Goal: Task Accomplishment & Management: Complete application form

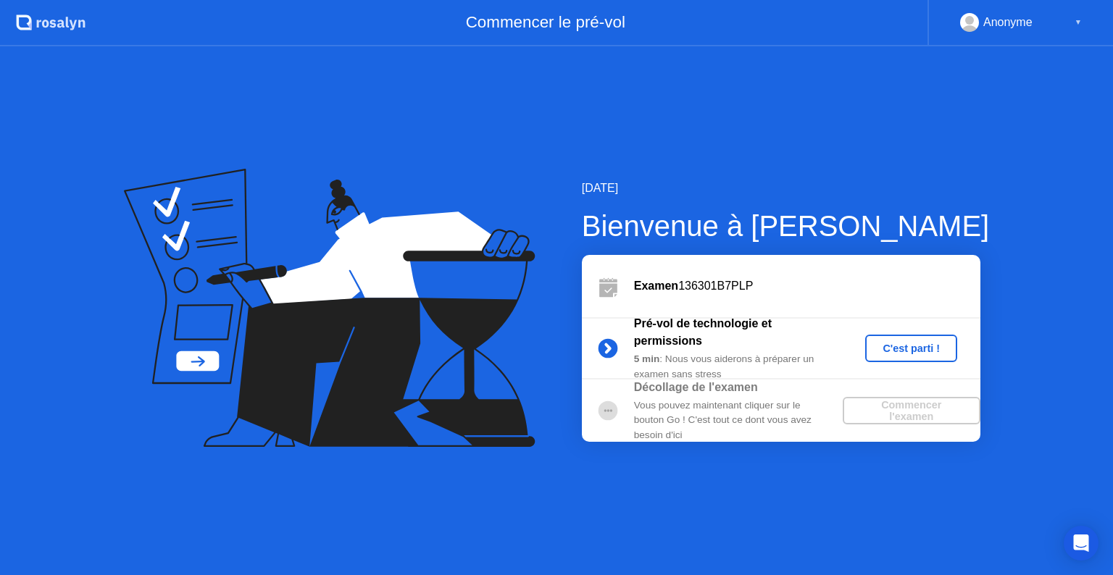
click at [912, 350] on div "C'est parti !" at bounding box center [911, 349] width 80 height 12
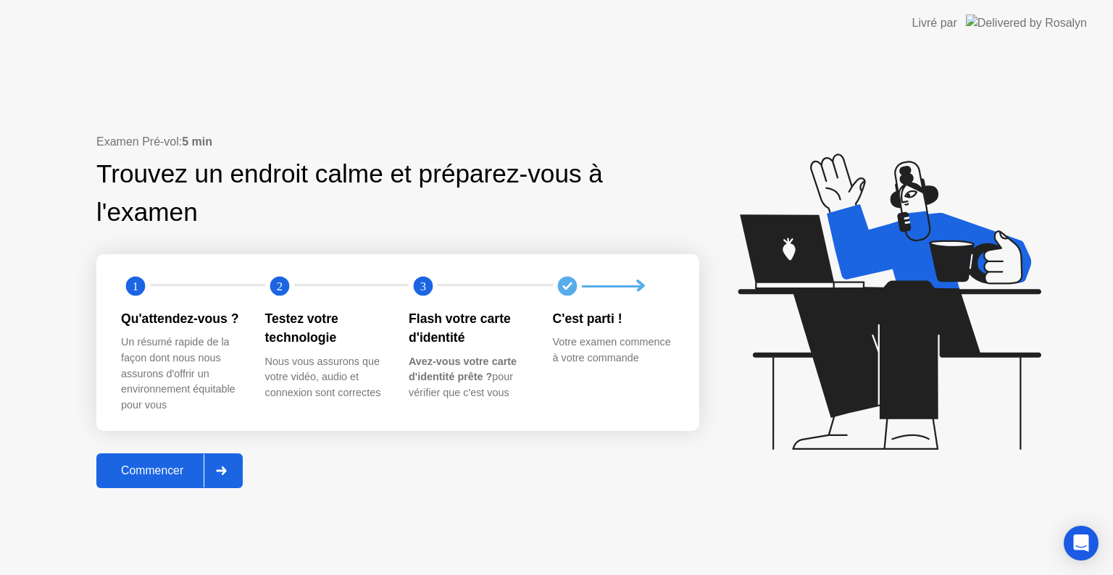
click at [159, 473] on div "Commencer" at bounding box center [152, 471] width 103 height 13
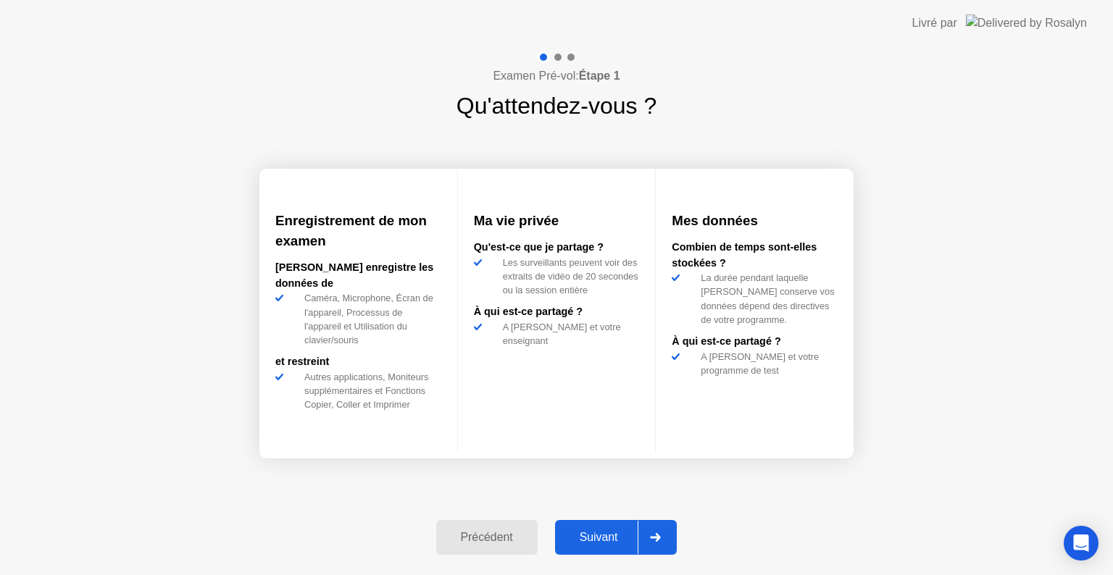
click at [608, 534] on div "Suivant" at bounding box center [599, 537] width 79 height 13
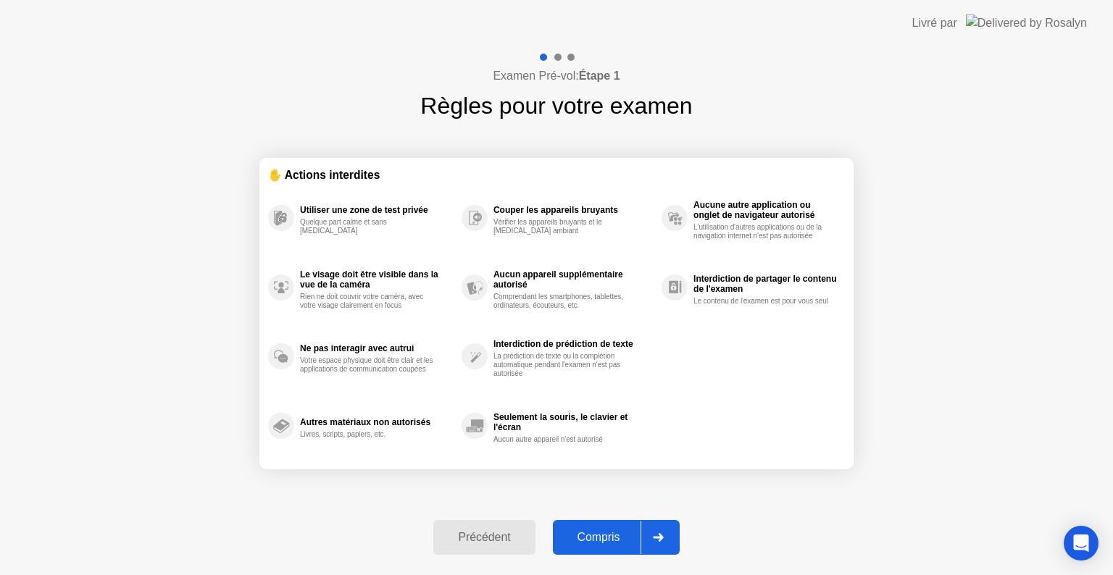
click at [608, 534] on div "Compris" at bounding box center [598, 537] width 83 height 13
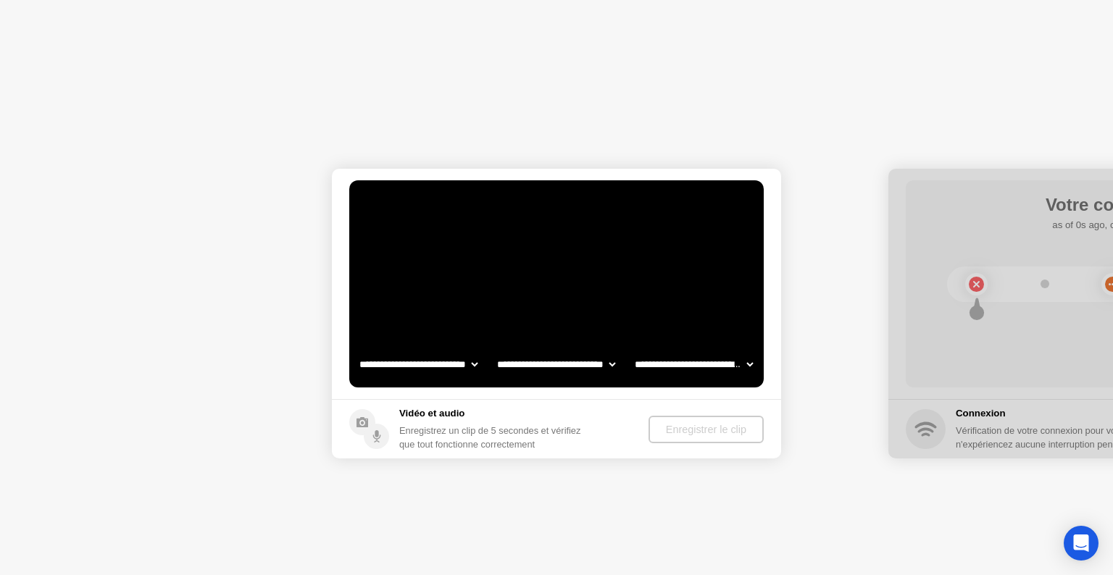
select select "**********"
select select "*******"
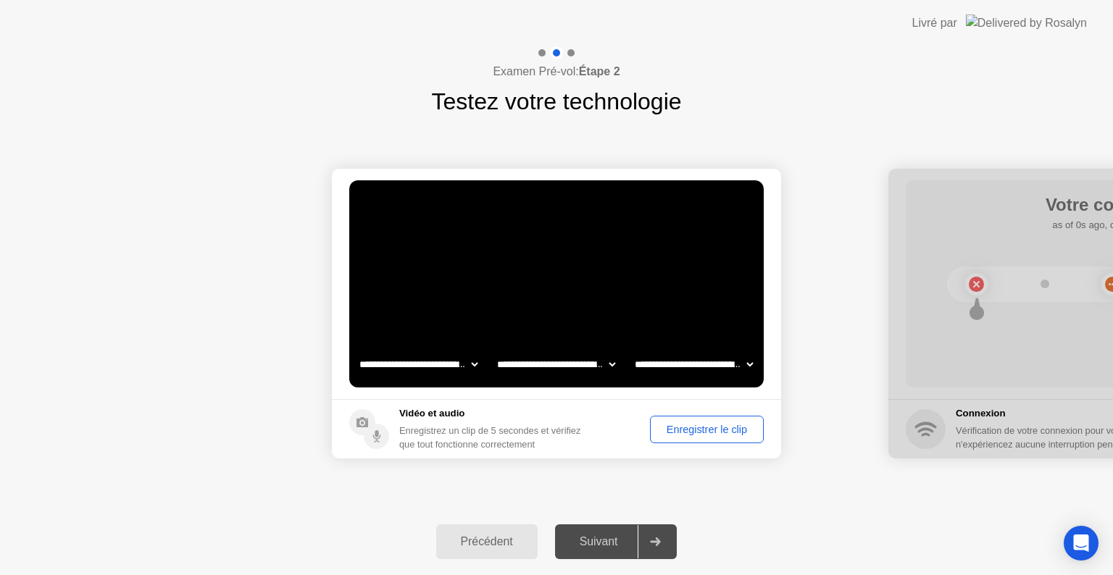
click at [580, 544] on div "Suivant" at bounding box center [599, 542] width 79 height 13
click at [600, 536] on div "Suivant" at bounding box center [599, 542] width 79 height 13
click at [710, 427] on div "Enregistrer le clip" at bounding box center [707, 430] width 104 height 12
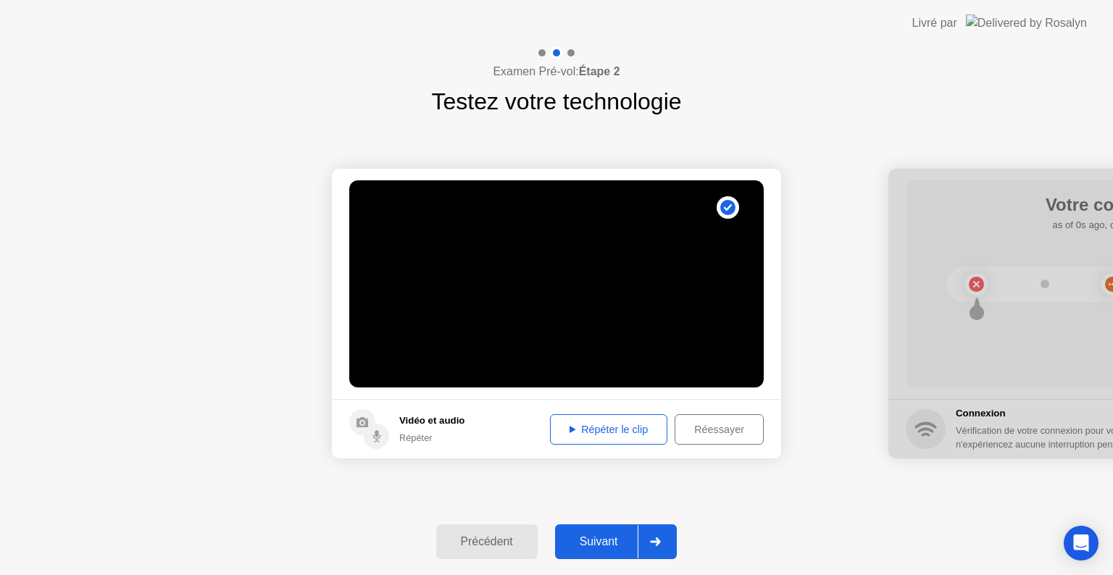
click at [600, 427] on div "Répéter le clip" at bounding box center [608, 430] width 107 height 12
click at [597, 539] on div "Suivant" at bounding box center [599, 542] width 79 height 13
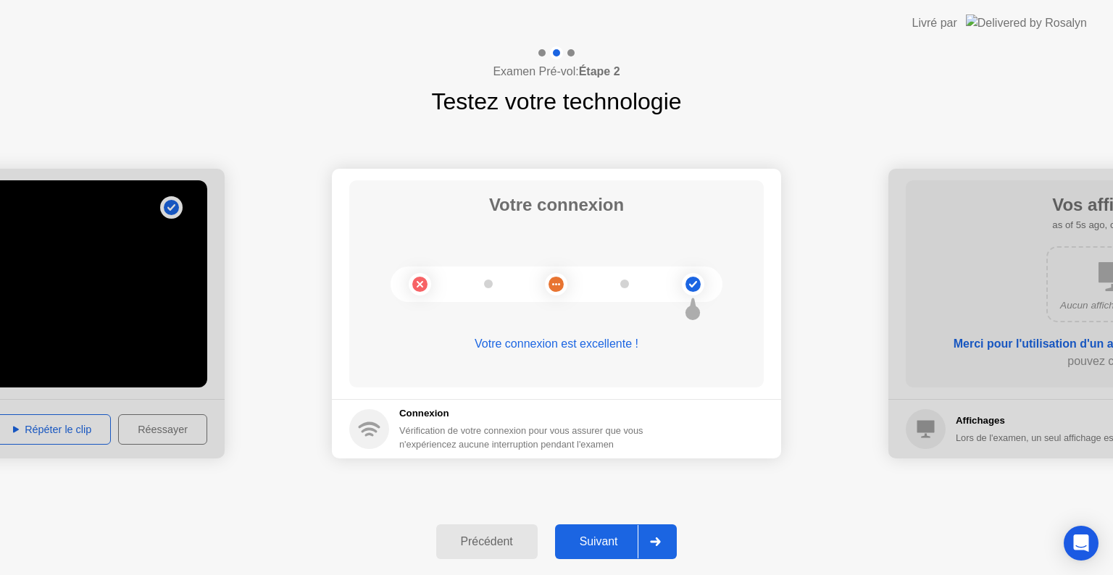
click at [597, 539] on div "Suivant" at bounding box center [599, 542] width 79 height 13
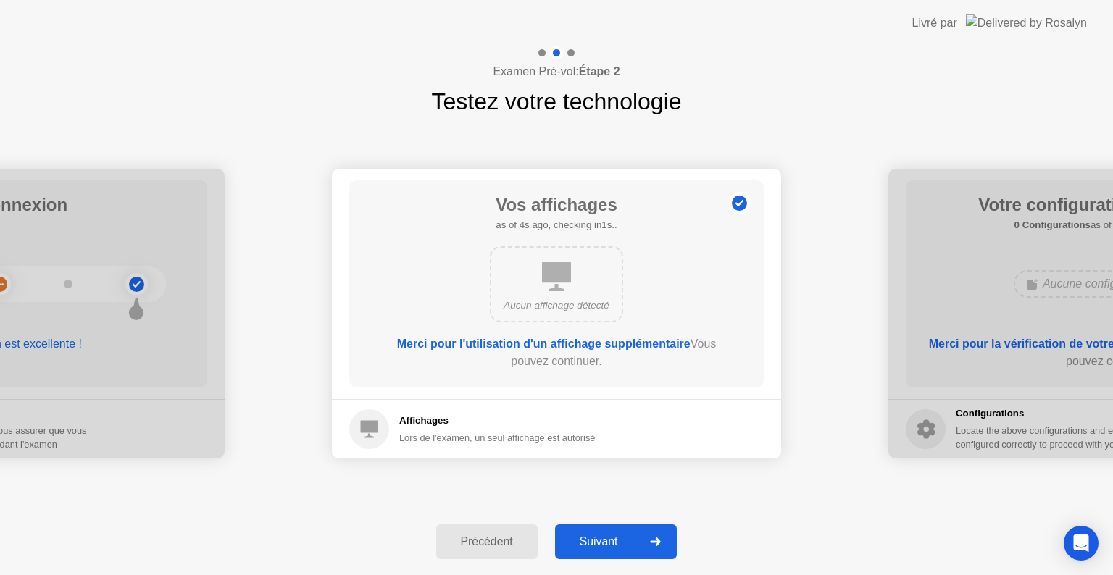
click at [597, 539] on div "Suivant" at bounding box center [599, 542] width 79 height 13
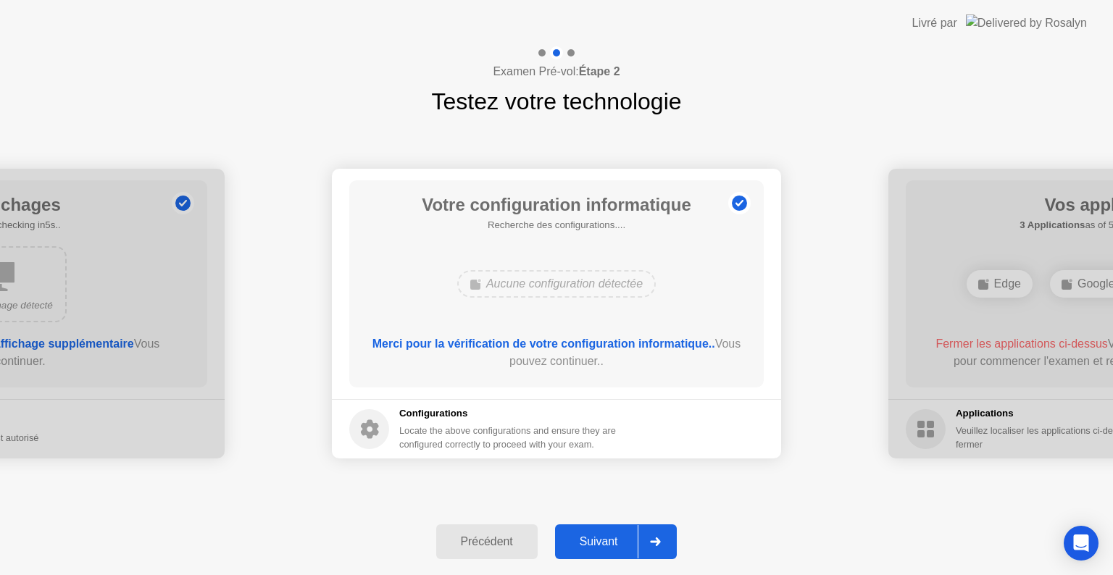
click at [597, 539] on div "Suivant" at bounding box center [599, 542] width 79 height 13
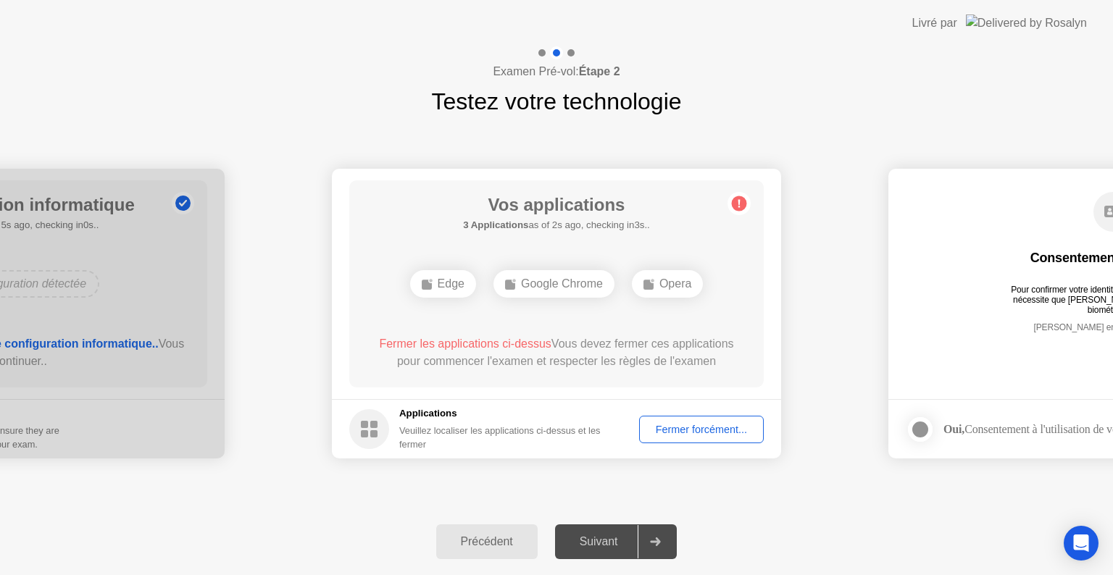
click at [689, 429] on div "Fermer forcément..." at bounding box center [701, 430] width 115 height 12
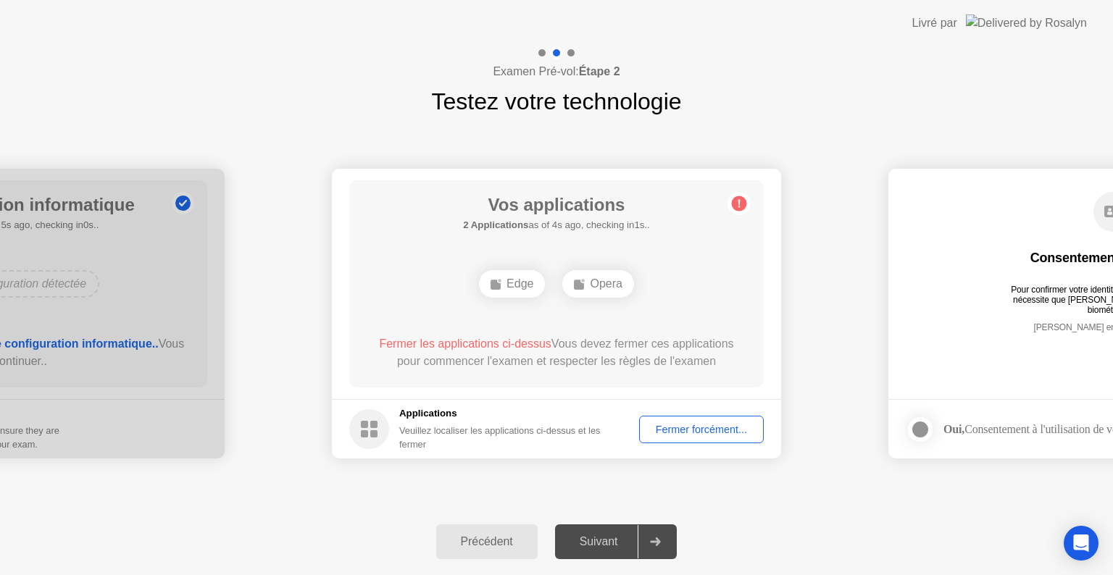
click at [687, 424] on div "Fermer forcément..." at bounding box center [701, 430] width 115 height 12
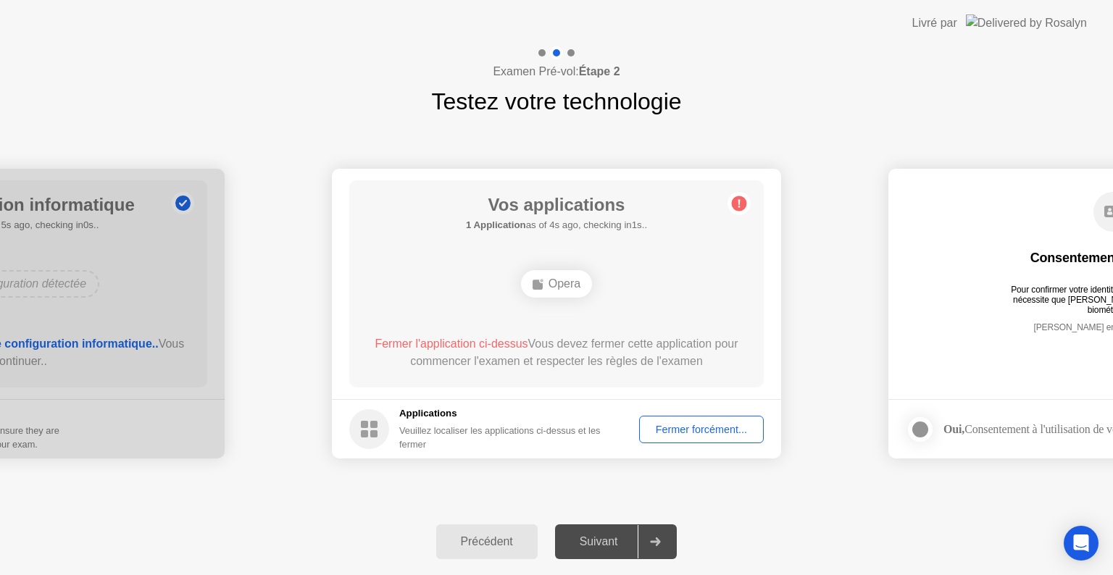
click at [691, 426] on div "Fermer forcément..." at bounding box center [701, 430] width 115 height 12
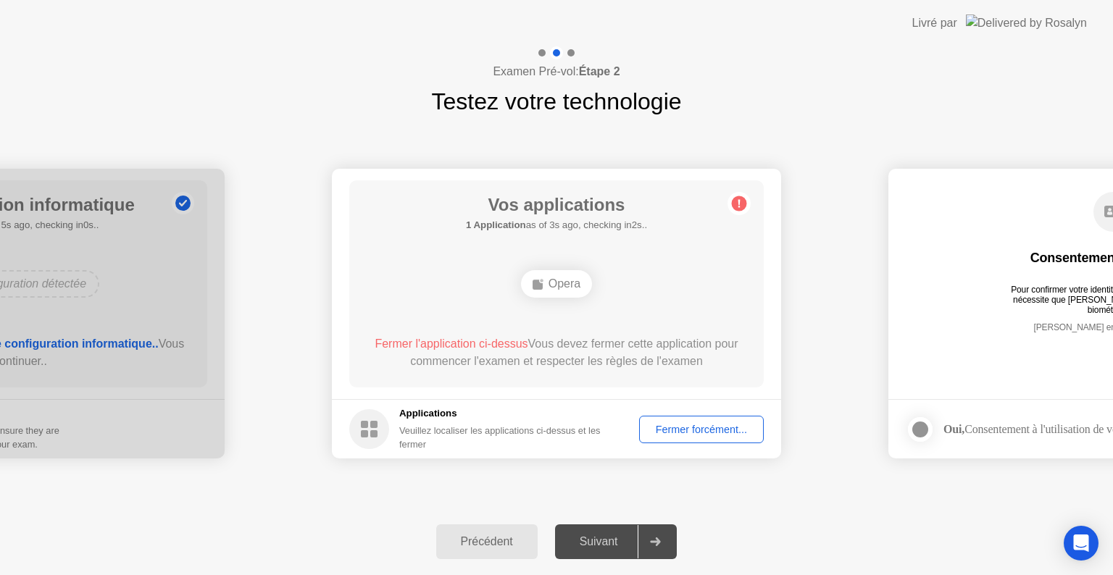
click at [688, 424] on div "Fermer forcément..." at bounding box center [701, 430] width 115 height 12
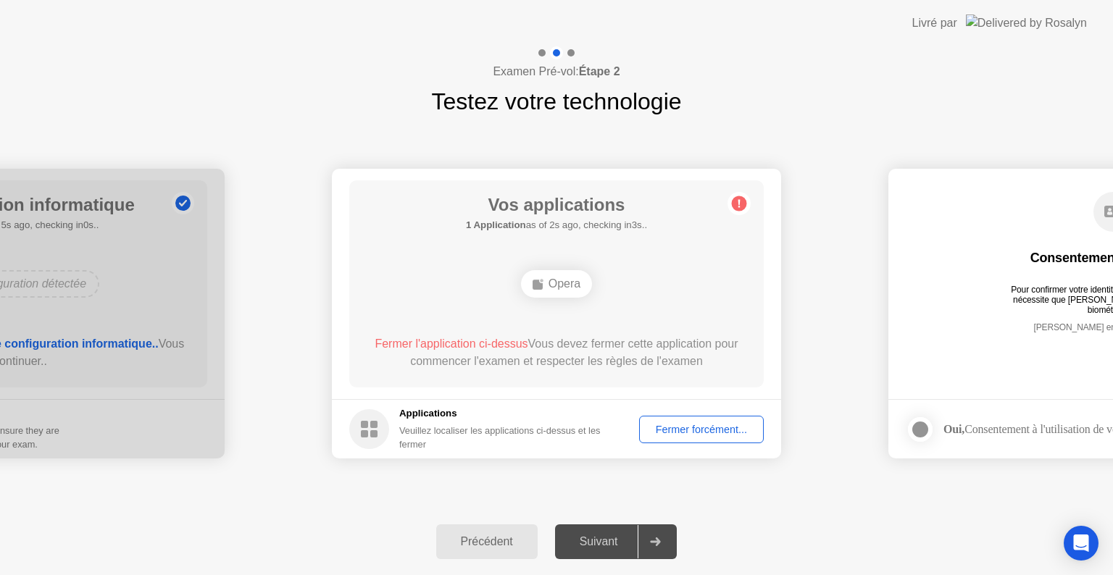
click at [552, 287] on div "Opera" at bounding box center [556, 284] width 71 height 28
click at [604, 281] on div "Opera" at bounding box center [597, 284] width 71 height 28
click at [582, 285] on rect at bounding box center [579, 285] width 10 height 10
click at [578, 283] on rect at bounding box center [579, 285] width 10 height 10
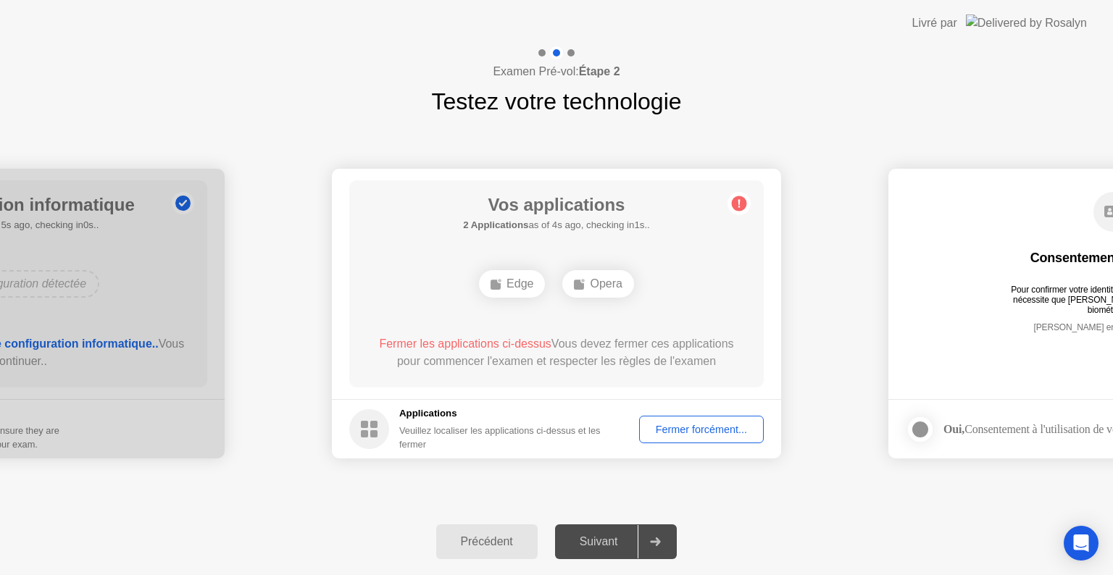
click at [578, 283] on rect at bounding box center [579, 285] width 10 height 10
click at [553, 288] on div "Opera" at bounding box center [556, 284] width 71 height 28
click at [535, 283] on rect at bounding box center [538, 285] width 10 height 10
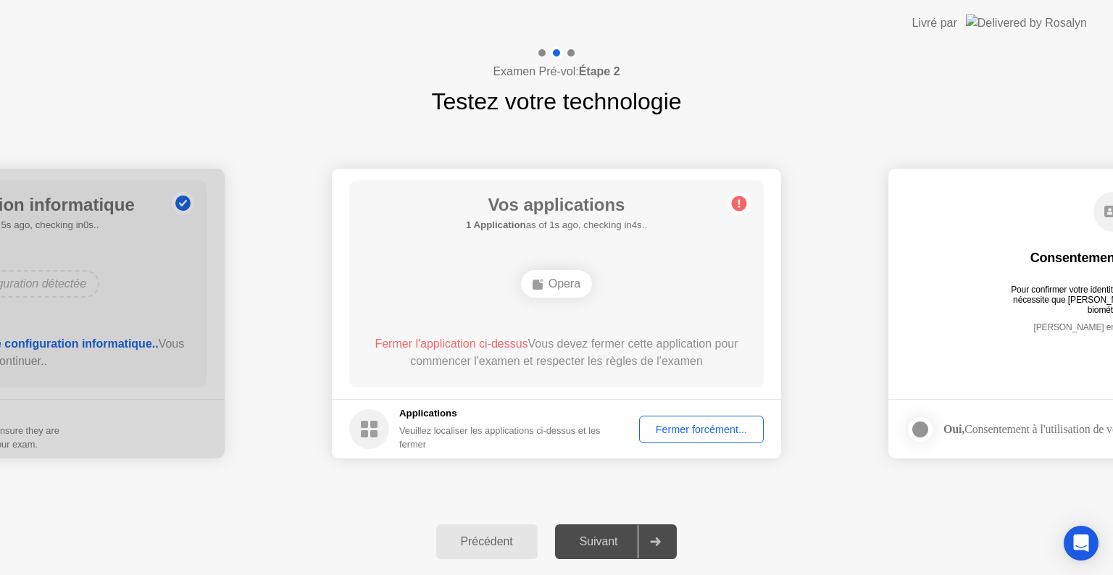
click at [535, 283] on rect at bounding box center [538, 285] width 10 height 10
click at [602, 540] on div "Suivant" at bounding box center [599, 542] width 79 height 13
click at [509, 285] on div "Edge" at bounding box center [512, 284] width 66 height 28
click at [366, 430] on circle at bounding box center [369, 429] width 40 height 40
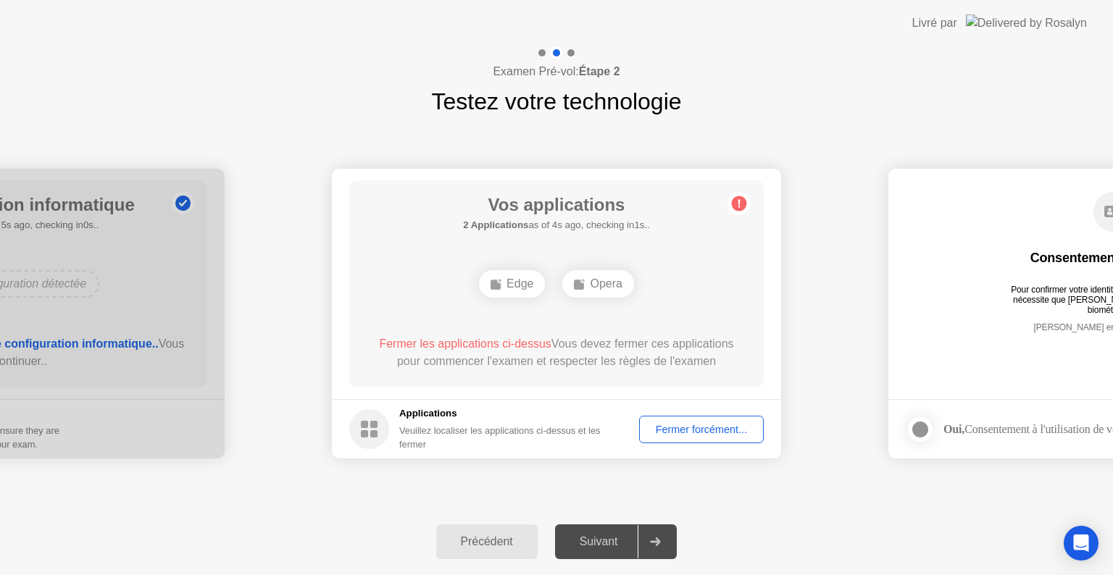
click at [368, 429] on circle at bounding box center [369, 429] width 40 height 40
click at [678, 426] on div "Fermer forcément..." at bounding box center [701, 430] width 115 height 12
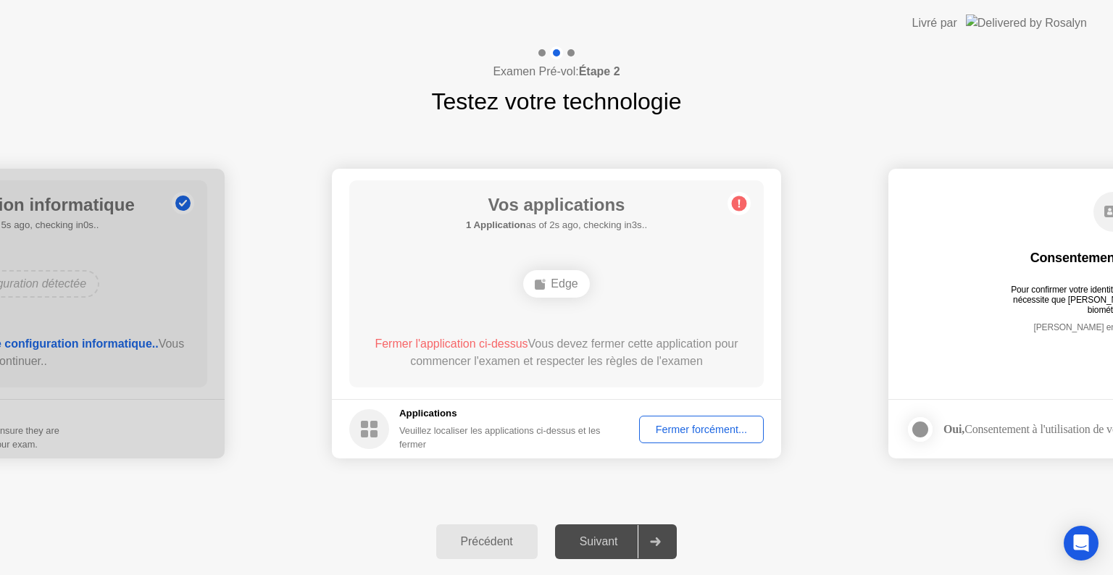
click at [695, 425] on div "Fermer forcément..." at bounding box center [701, 430] width 115 height 12
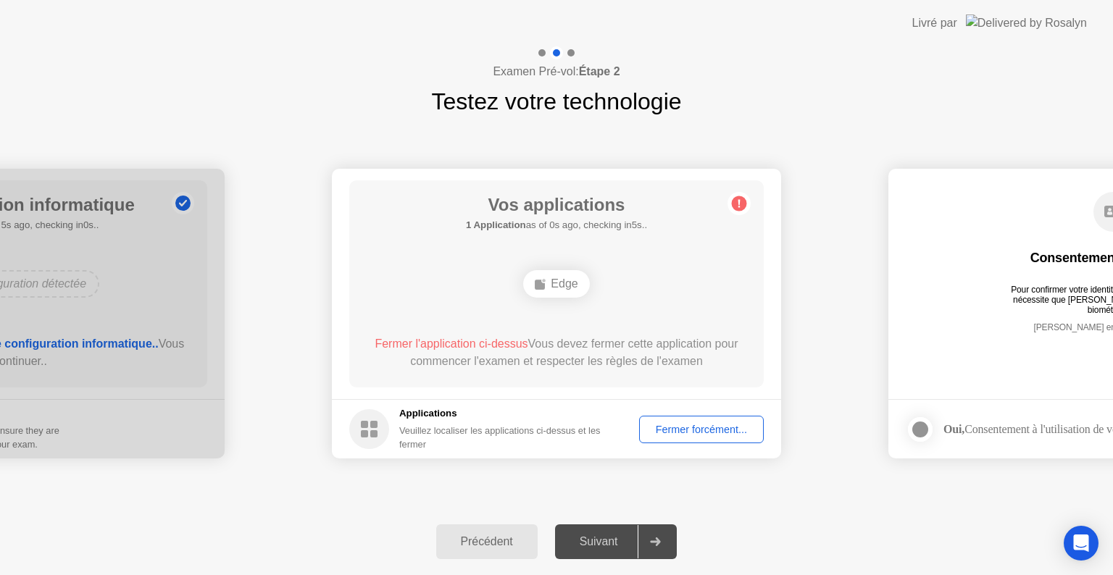
click at [713, 431] on div "Fermer forcément..." at bounding box center [701, 430] width 115 height 12
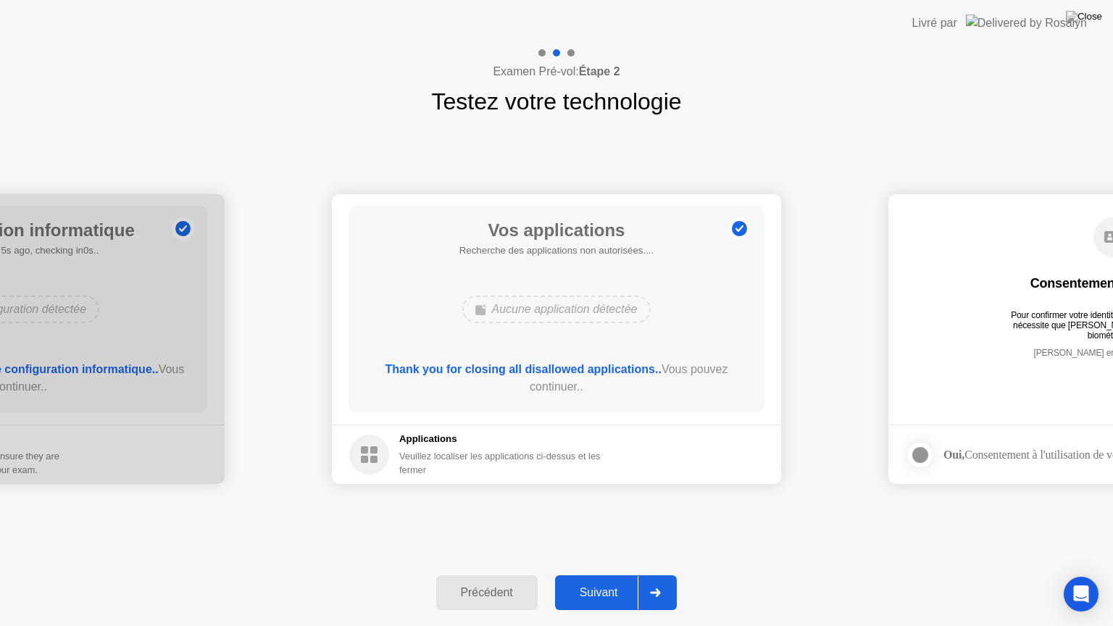
click at [603, 399] on div "Thank you for closing all disallowed applications.. Vous pouvez continuer.." at bounding box center [556, 381] width 373 height 41
click at [584, 575] on div "Suivant" at bounding box center [599, 592] width 79 height 13
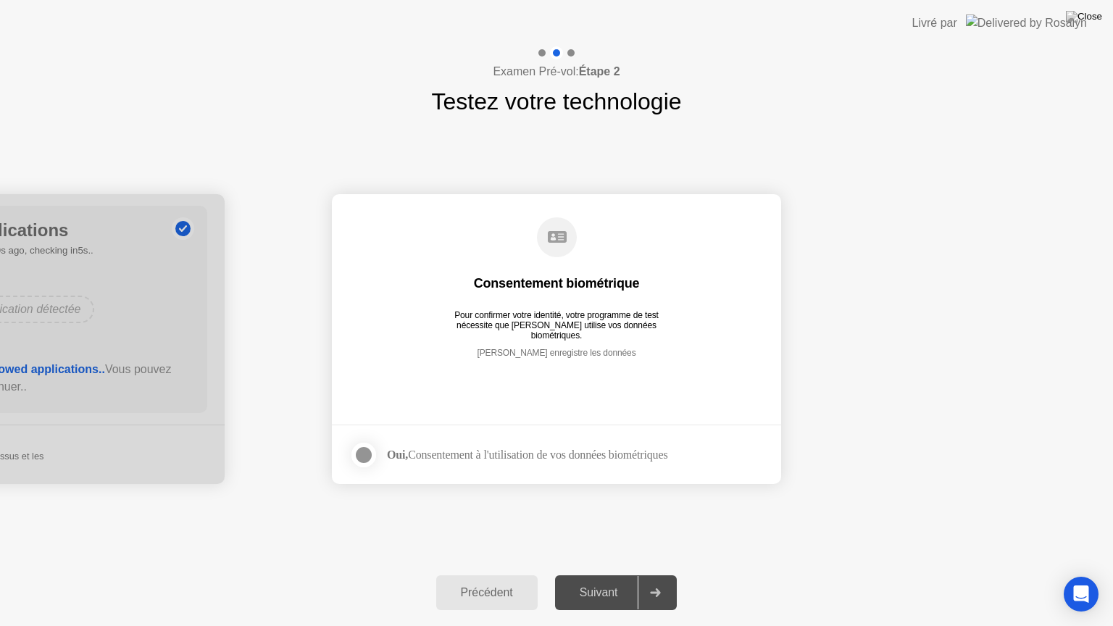
click at [362, 456] on div at bounding box center [363, 454] width 17 height 17
click at [581, 575] on div "Suivant" at bounding box center [599, 592] width 79 height 13
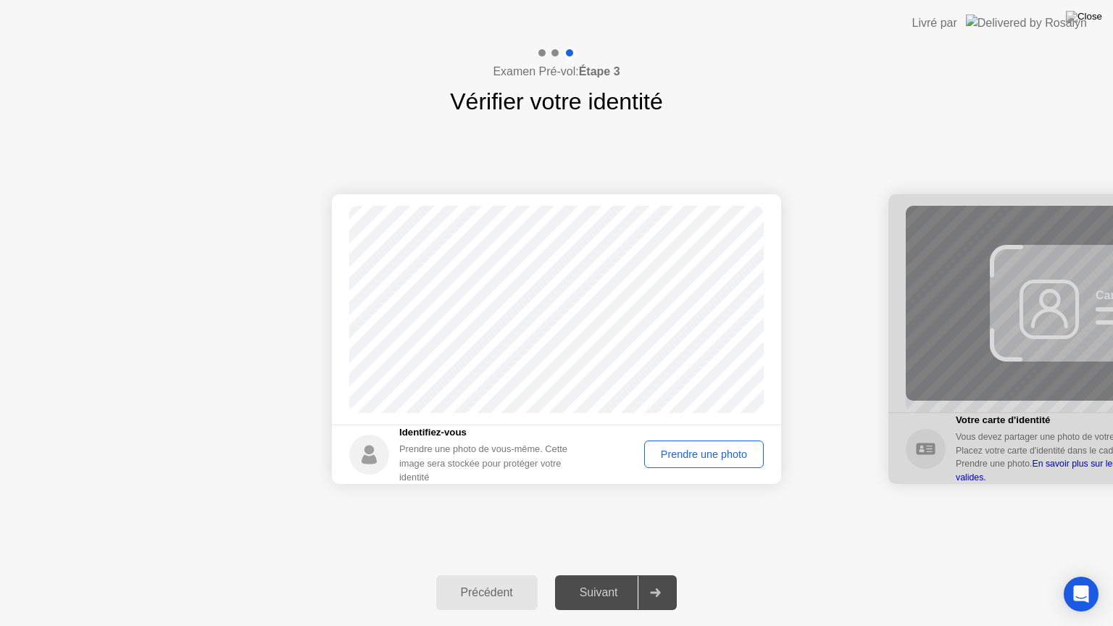
click at [711, 453] on div "Prendre une photo" at bounding box center [703, 455] width 109 height 12
click at [609, 575] on div "Suivant" at bounding box center [599, 592] width 79 height 13
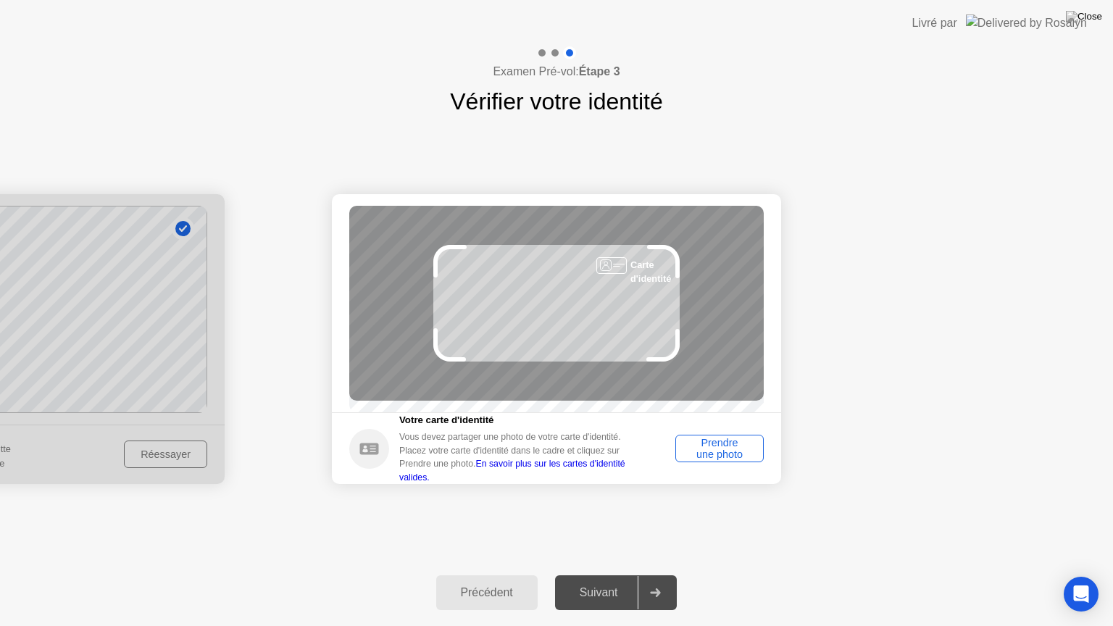
click at [715, 459] on div "Prendre une photo" at bounding box center [720, 448] width 78 height 23
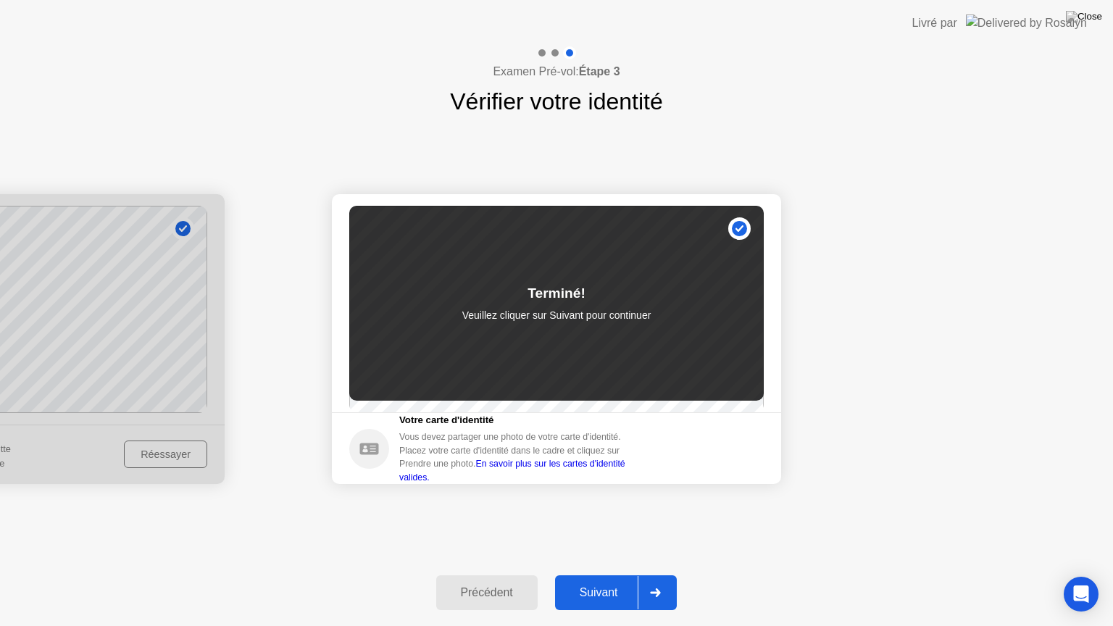
click at [586, 575] on div "Suivant" at bounding box center [599, 592] width 79 height 13
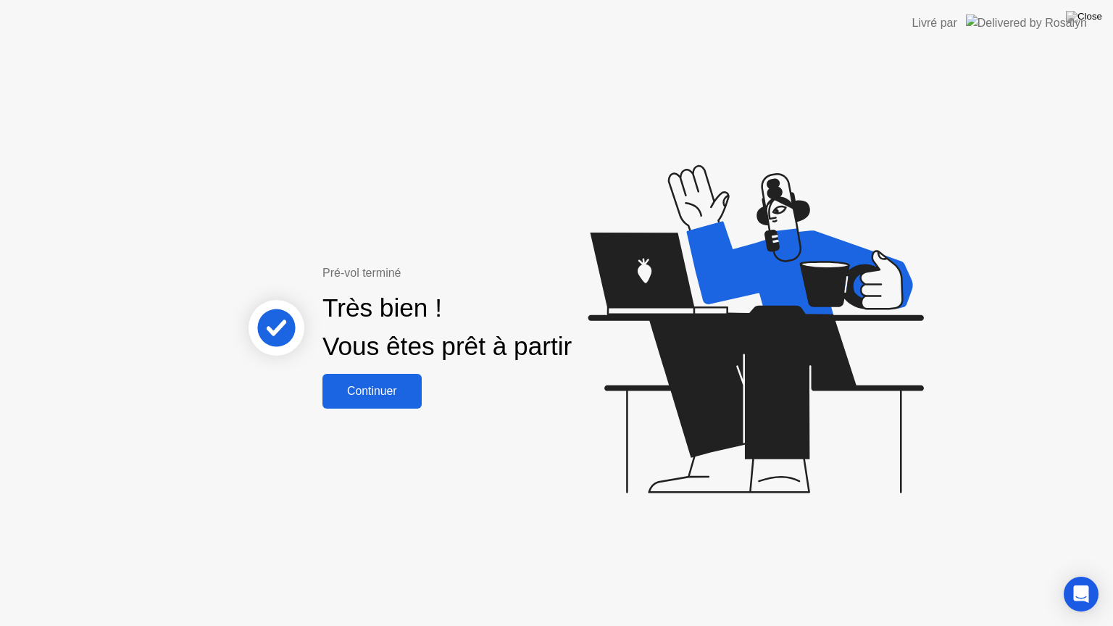
click at [365, 388] on div "Continuer" at bounding box center [372, 391] width 91 height 13
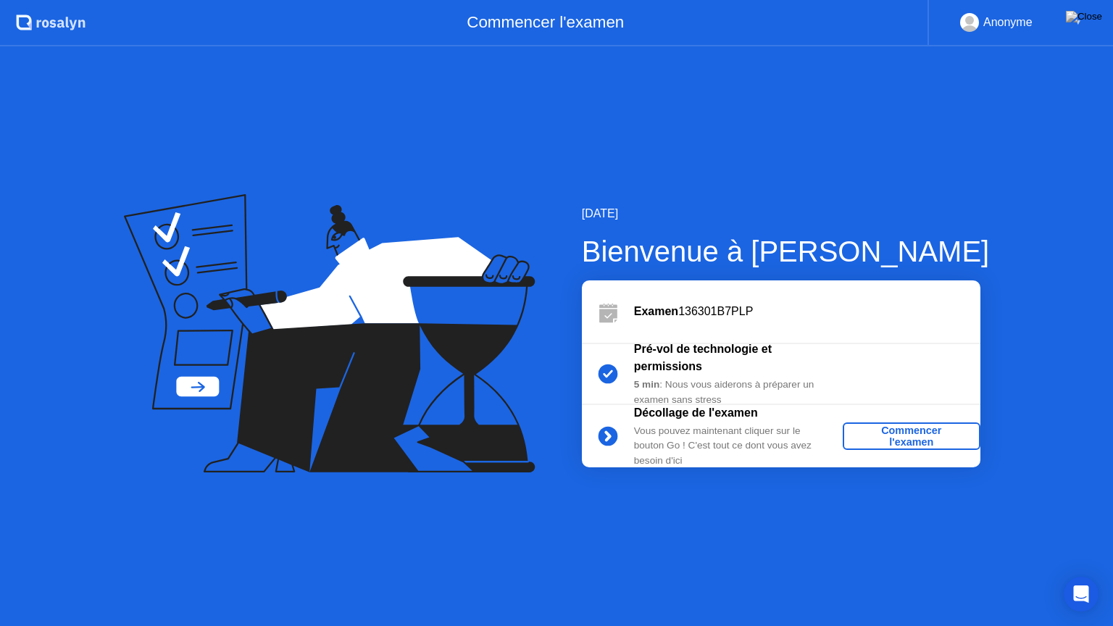
click at [923, 429] on div "Commencer l'examen" at bounding box center [912, 436] width 126 height 23
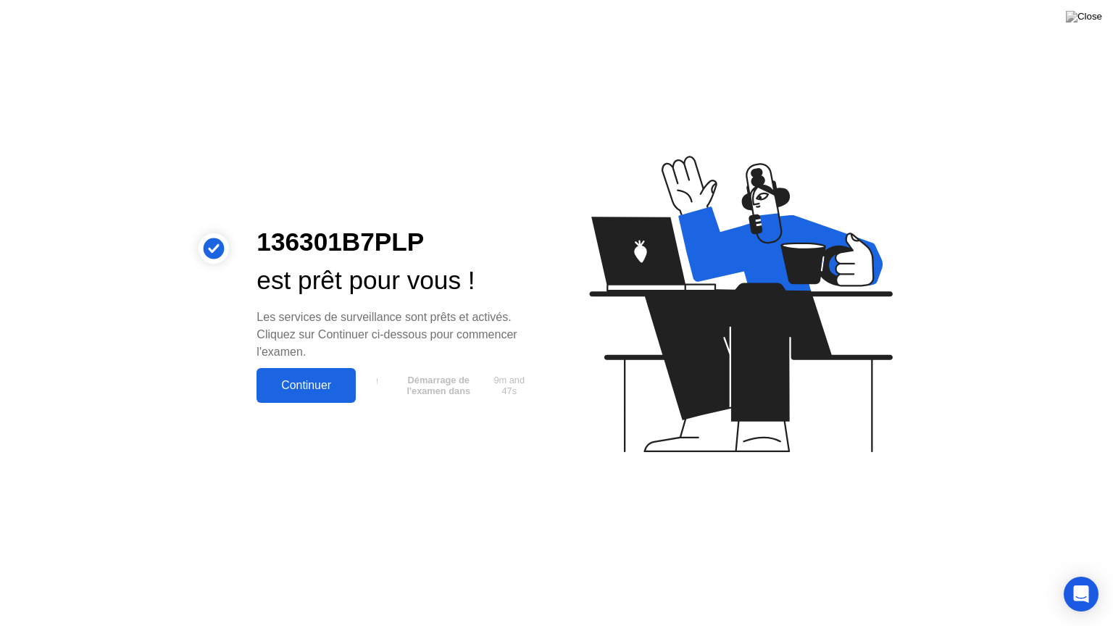
click at [322, 386] on div "Continuer" at bounding box center [306, 385] width 91 height 13
